Goal: Find specific page/section: Find specific page/section

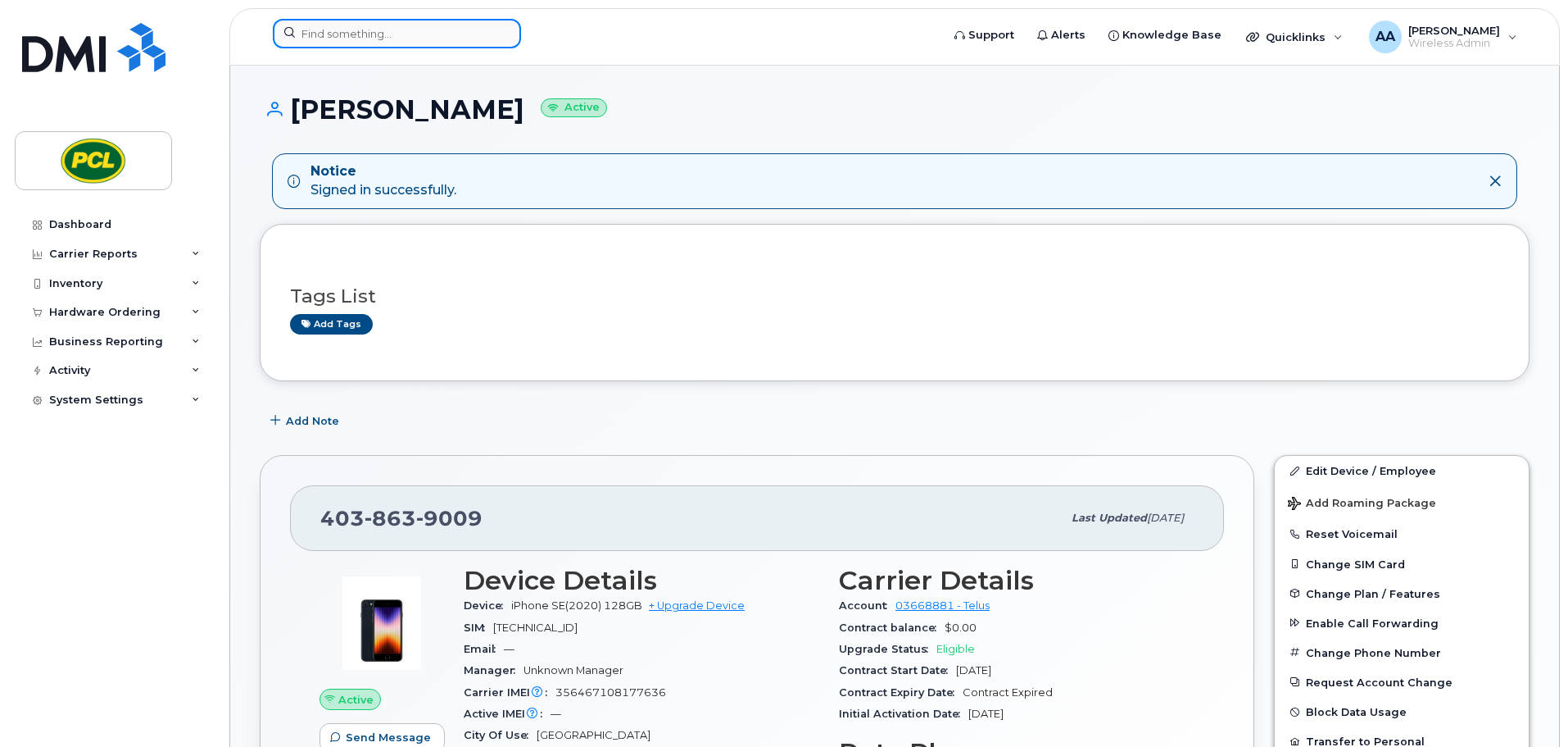
click at [390, 32] on input at bounding box center [397, 33] width 248 height 29
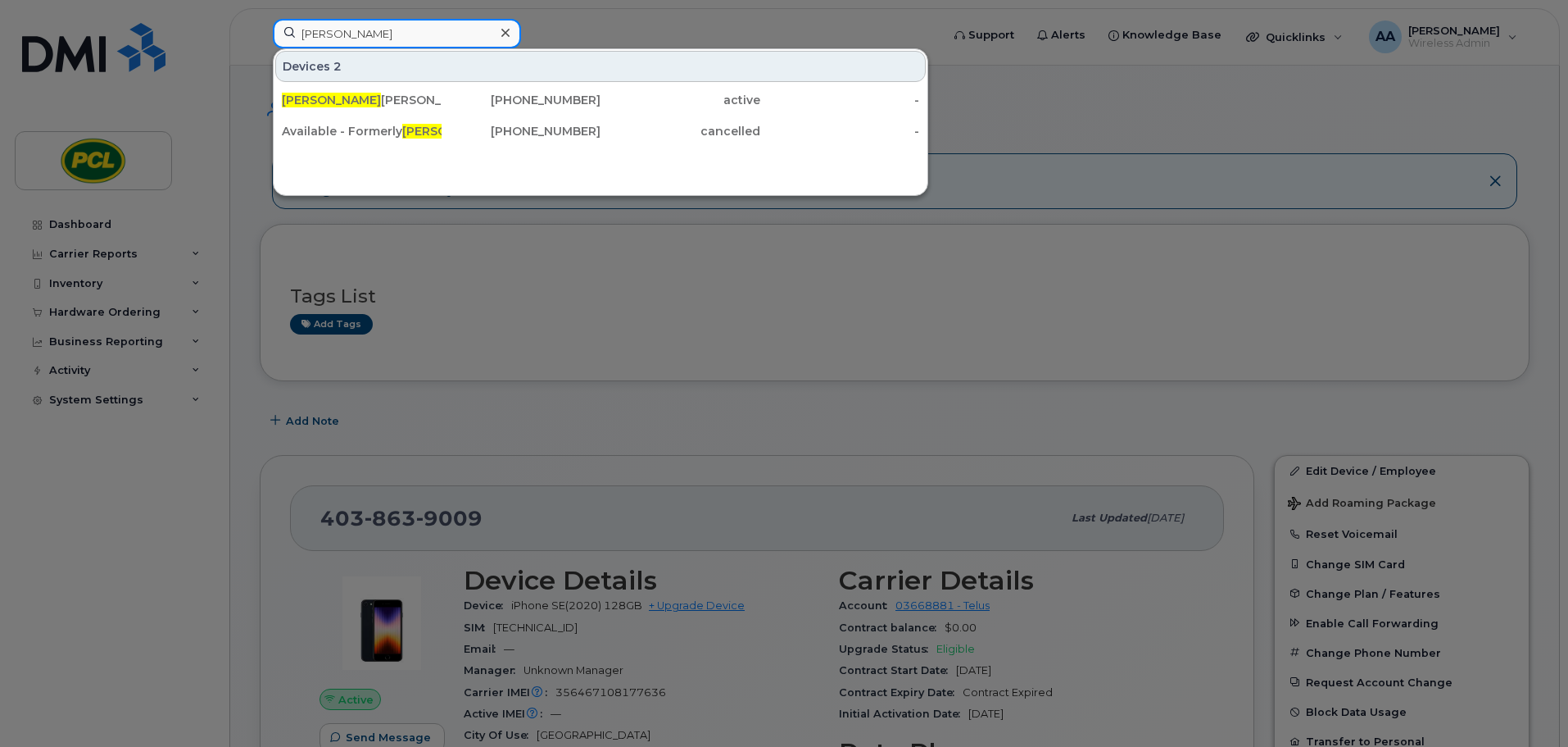
drag, startPoint x: 390, startPoint y: 32, endPoint x: 103, endPoint y: 29, distance: 287.0
click at [259, 29] on div "jared Devices 2 Jared Greer 403-863-9009 active - Available - Formerly Jared He…" at bounding box center [601, 36] width 683 height 36
type input "andrew s"
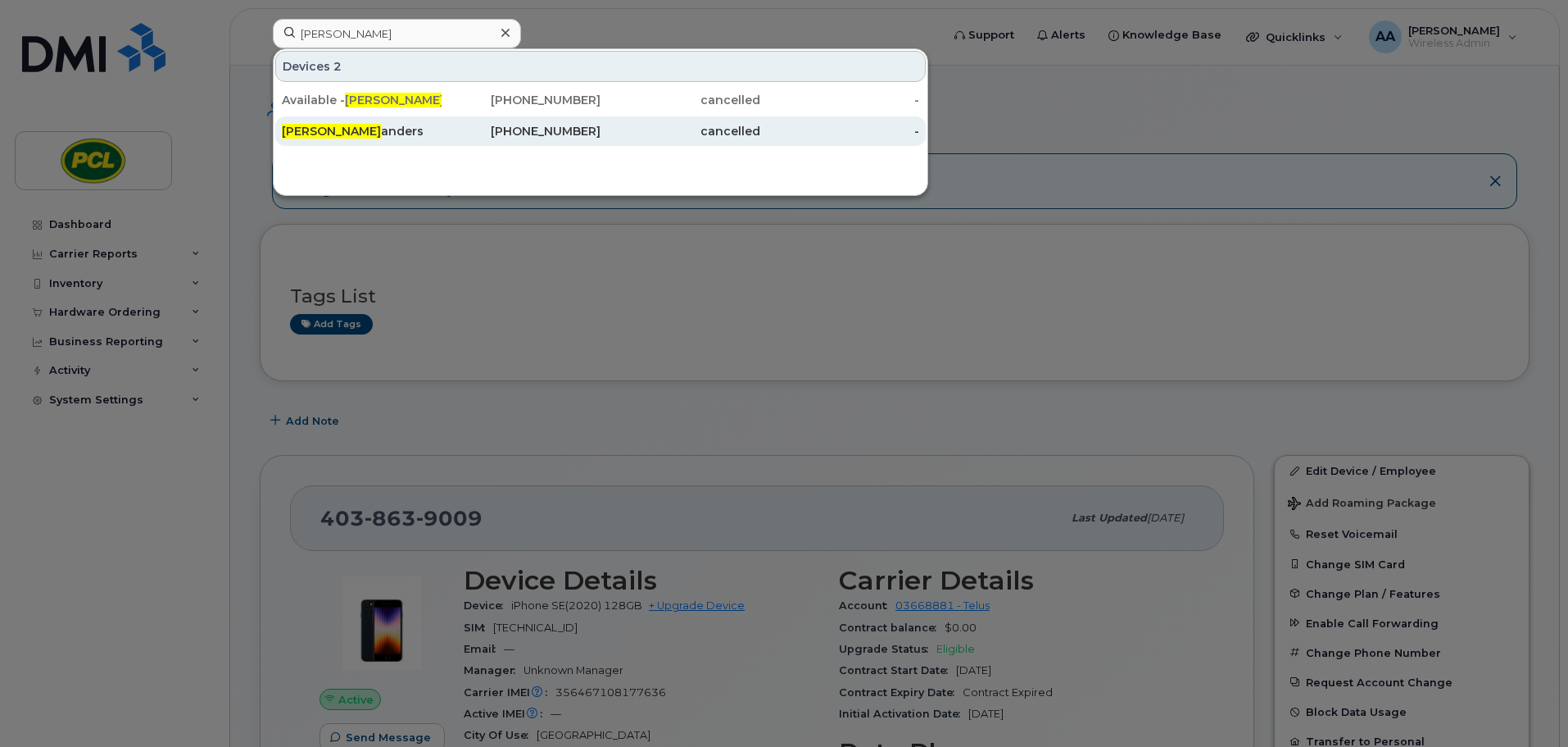
click at [358, 139] on div "Andrew S anders" at bounding box center [361, 132] width 160 height 17
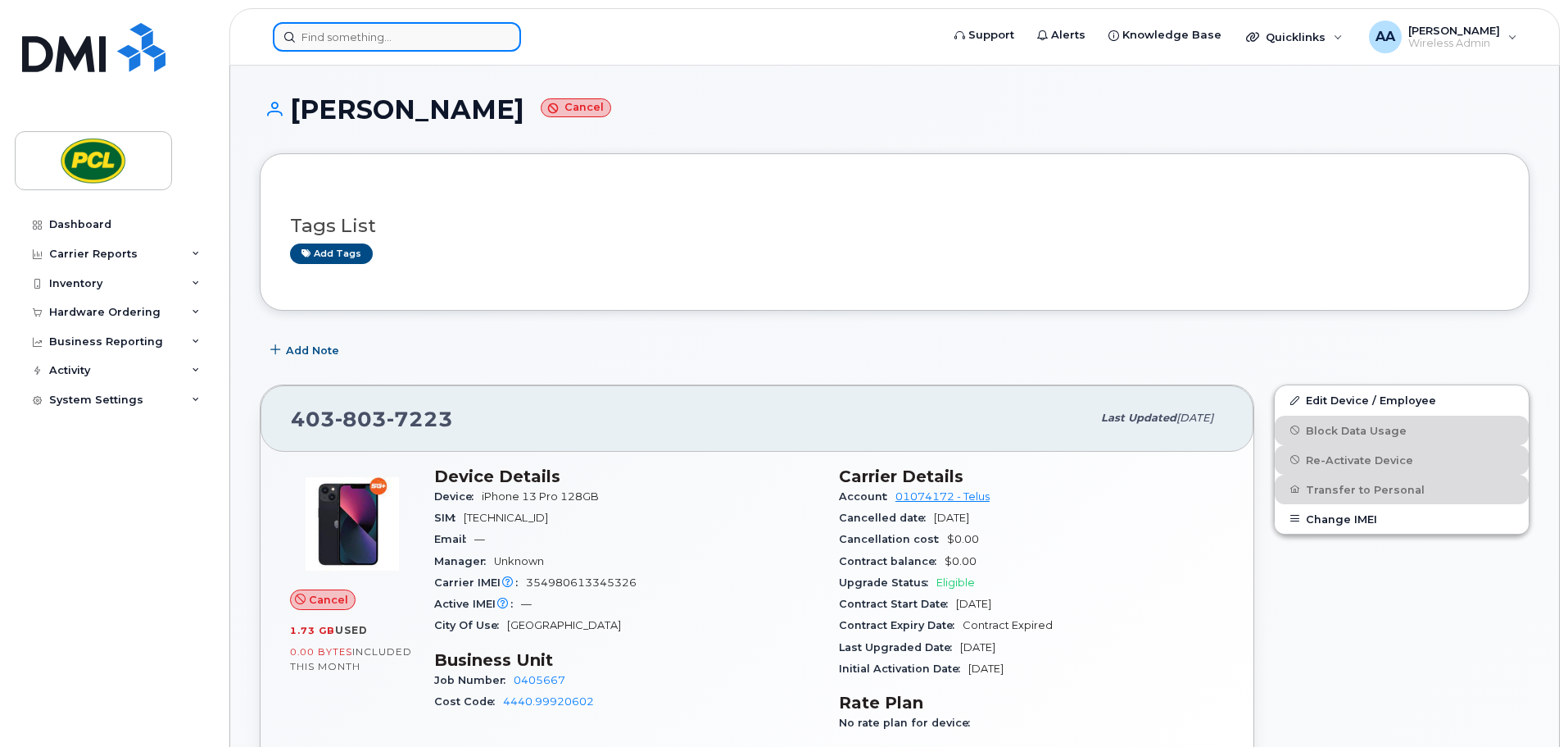
click at [377, 43] on input at bounding box center [397, 37] width 248 height 29
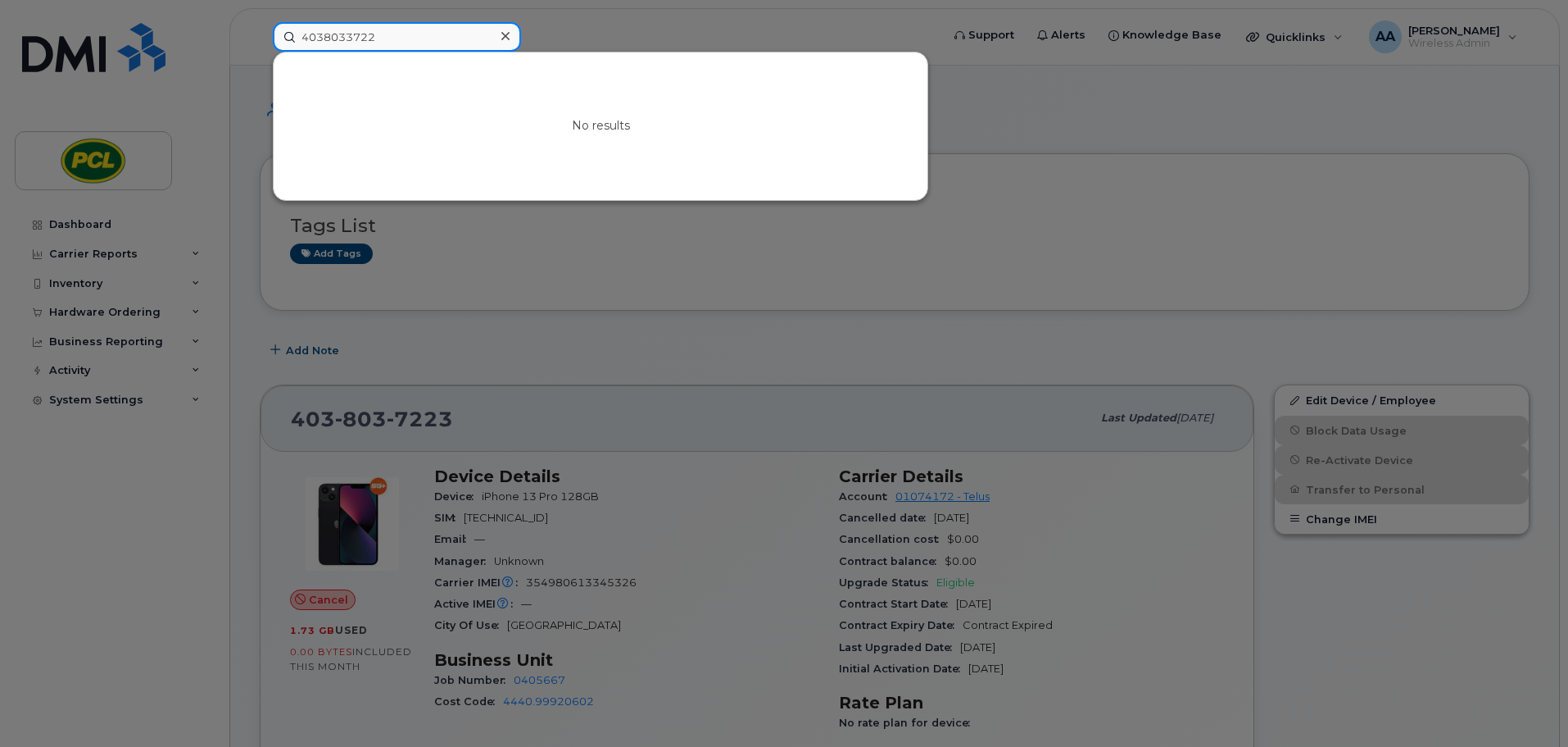
type input "40380337223"
click at [1200, 282] on div at bounding box center [784, 374] width 1568 height 747
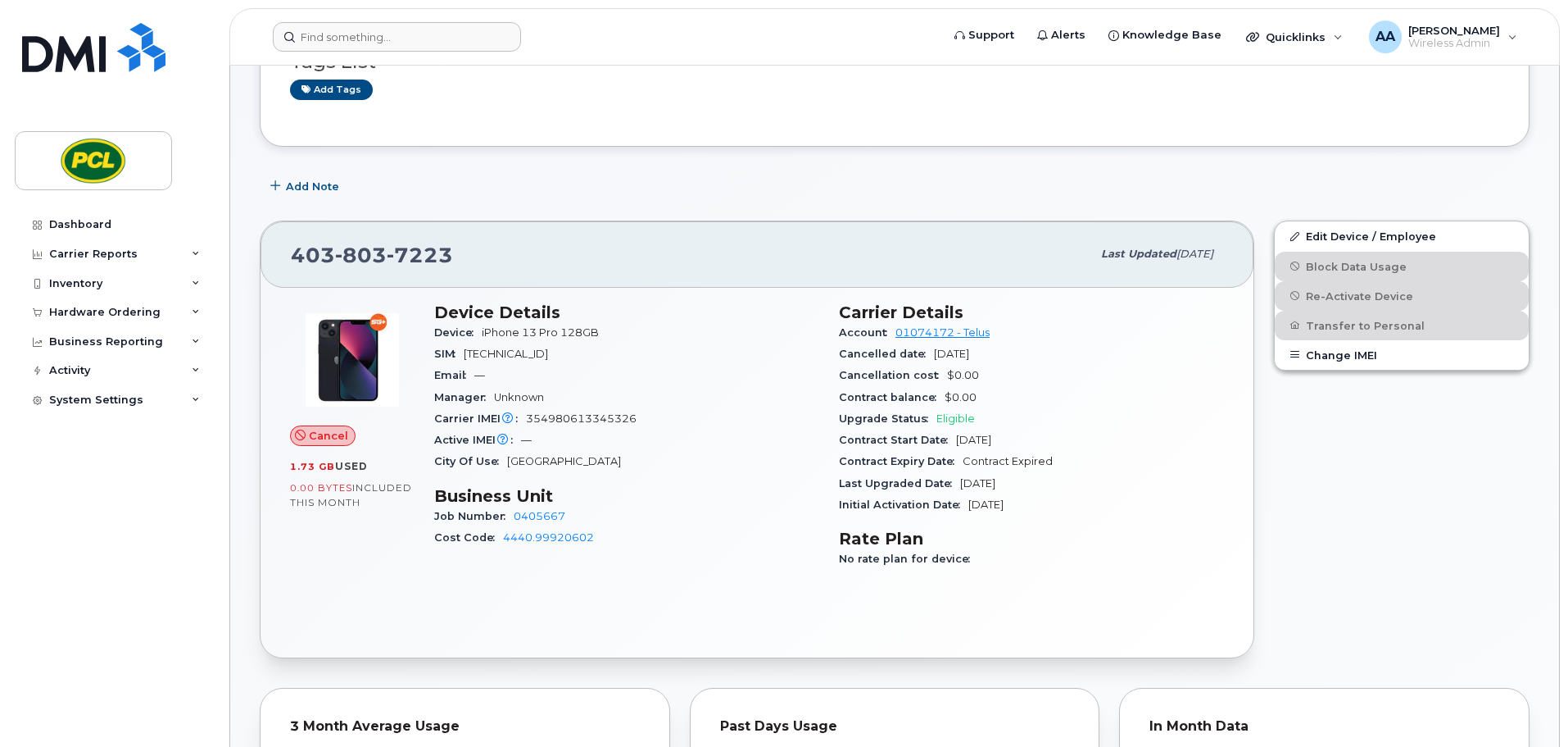
scroll to position [246, 0]
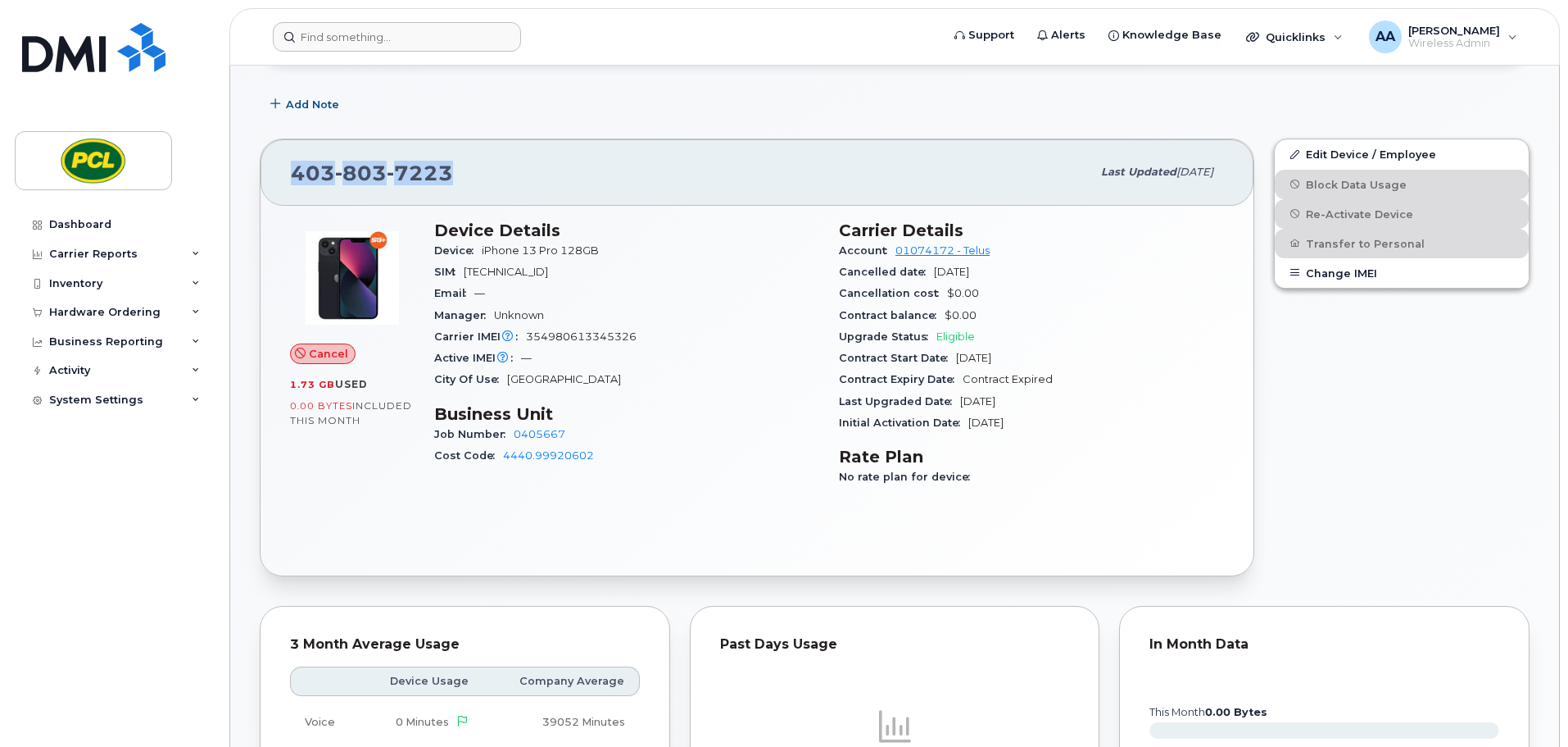
drag, startPoint x: 454, startPoint y: 169, endPoint x: 232, endPoint y: 168, distance: 222.0
copy span "403 803 7223"
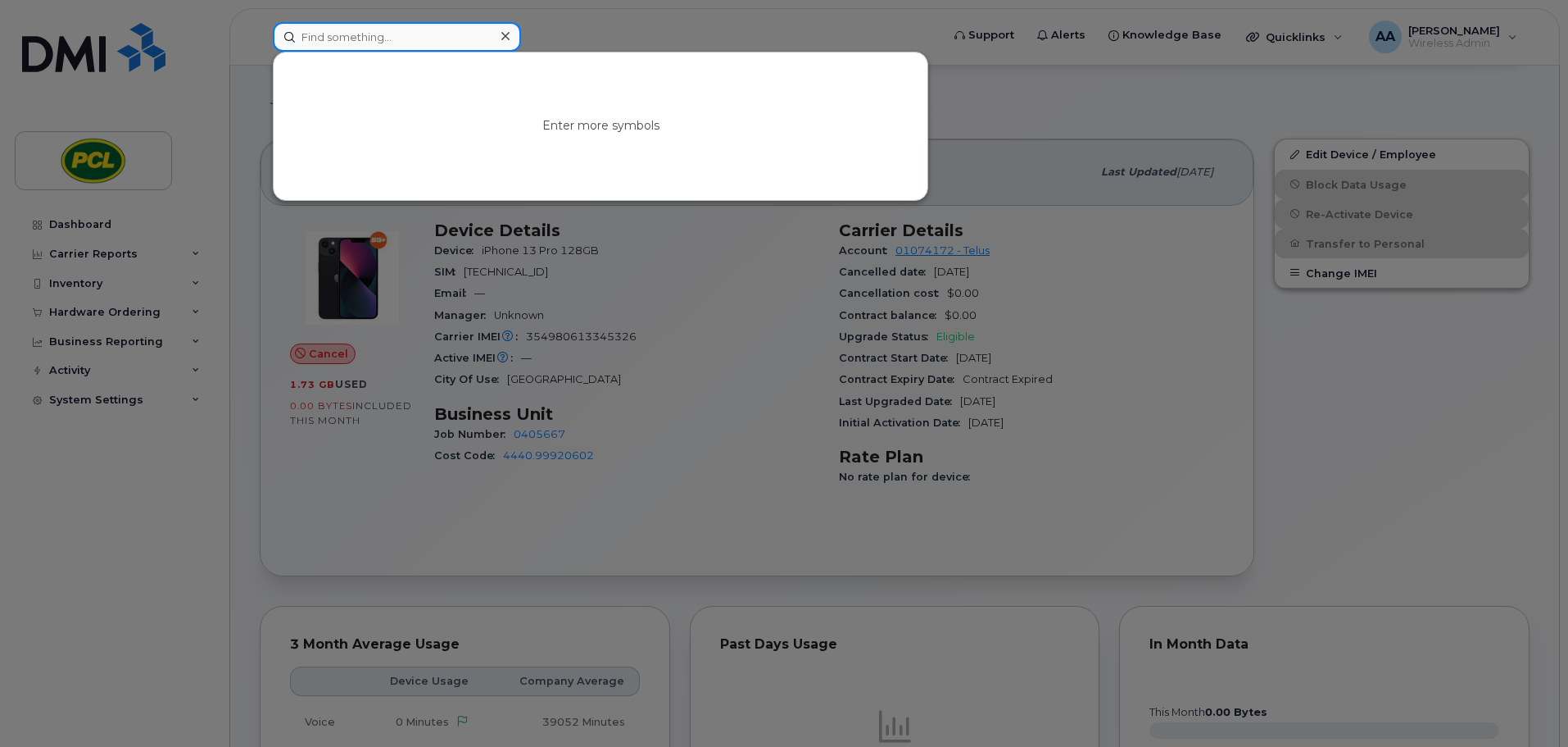
click at [347, 38] on input at bounding box center [397, 37] width 248 height 29
type input "t"
click at [344, 40] on input at bounding box center [397, 37] width 248 height 29
type input "z"
type input "4"
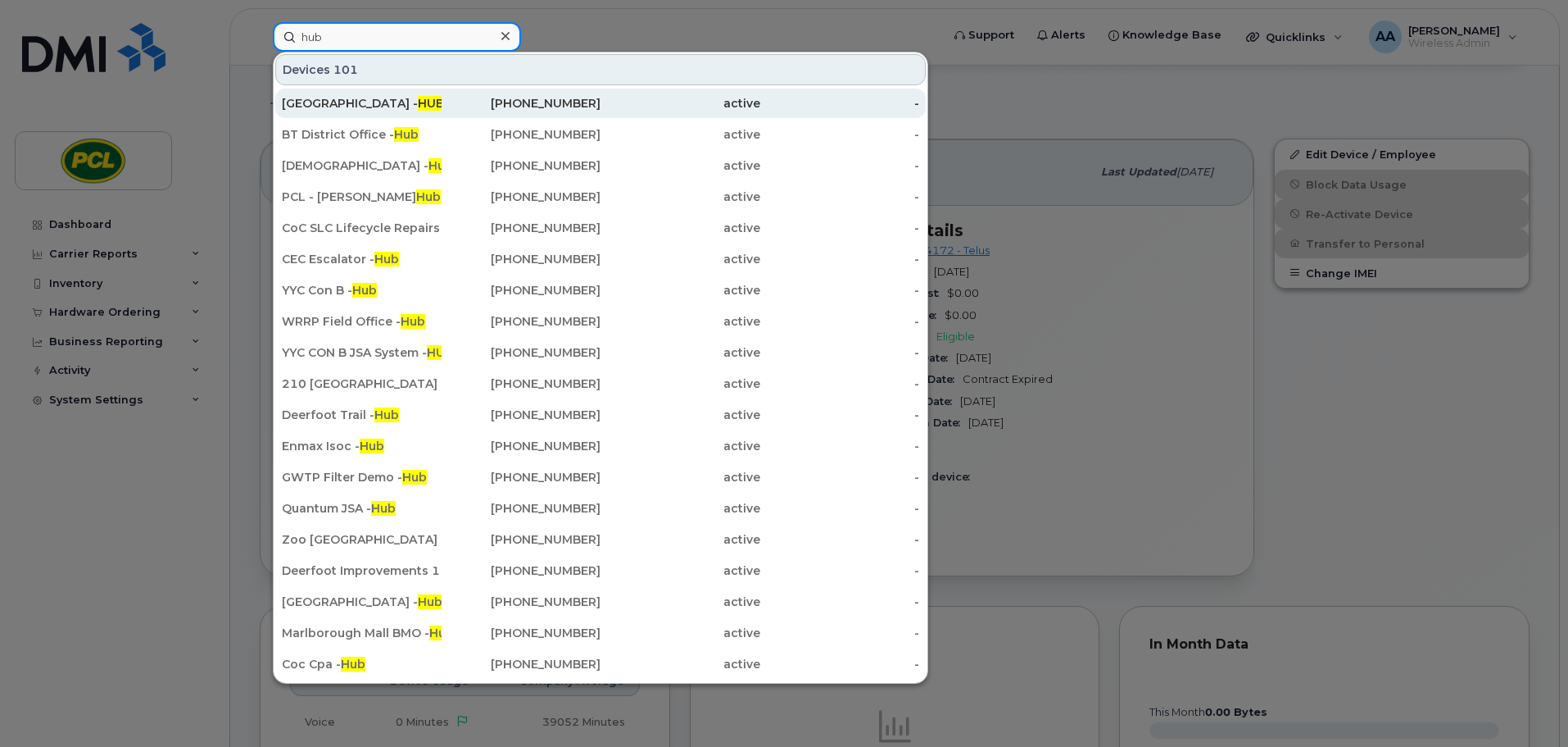
type input "hub"
click at [342, 108] on div "Calgary Zoo - HUB" at bounding box center [361, 103] width 160 height 17
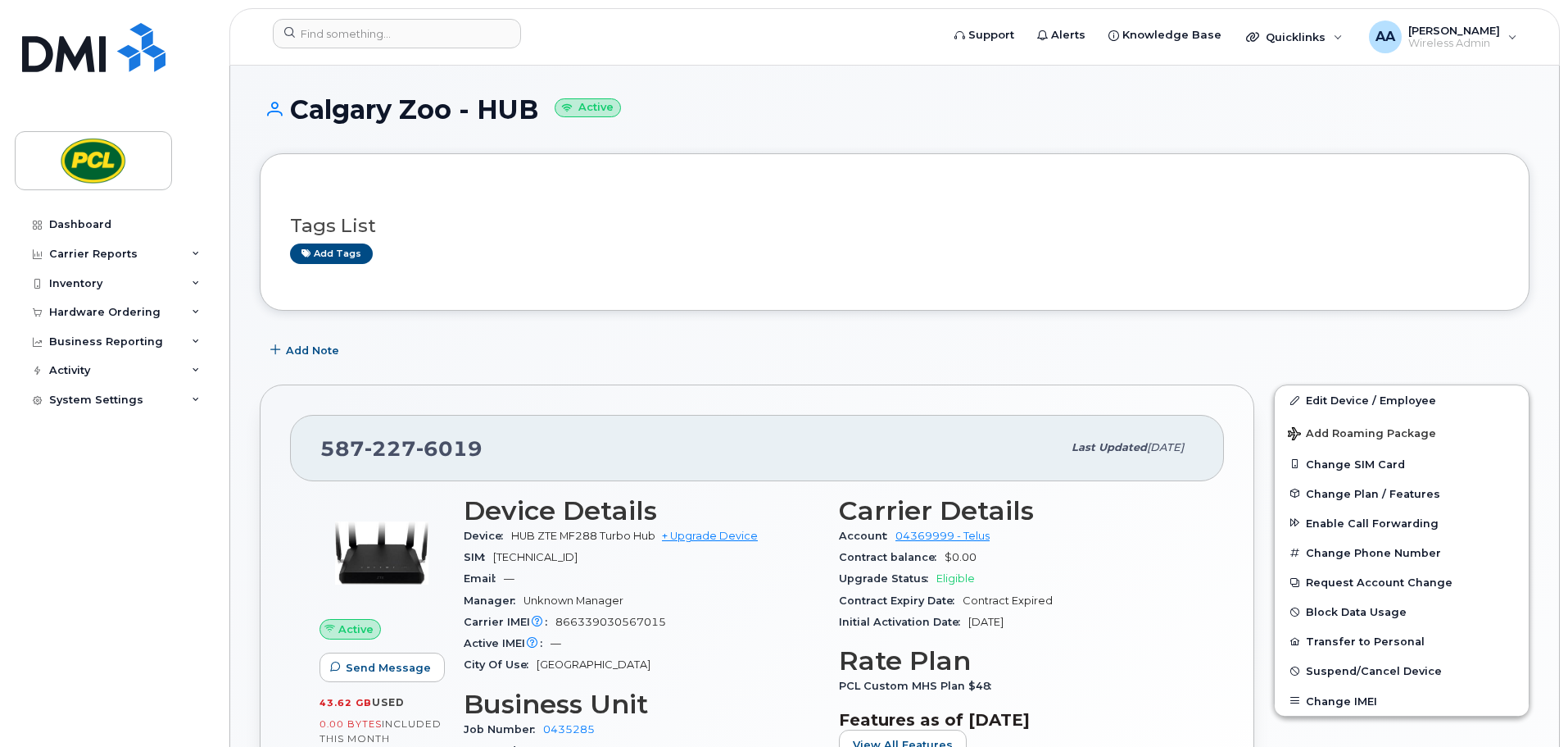
scroll to position [82, 0]
